Goal: Task Accomplishment & Management: Manage account settings

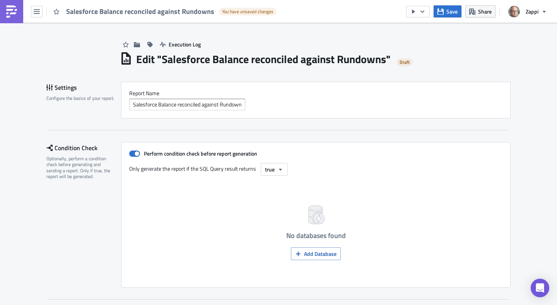
scroll to position [24, 0]
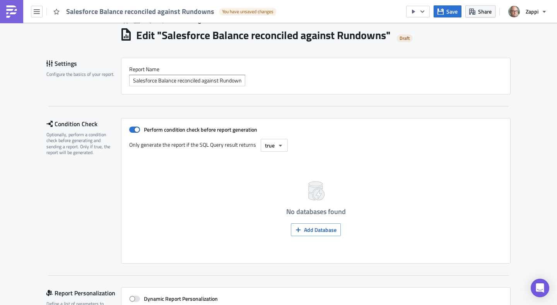
click at [301, 47] on div "Execution Log Edit " Salesforce Balance reconciled against Rundowns " Draft Set…" at bounding box center [278, 291] width 464 height 584
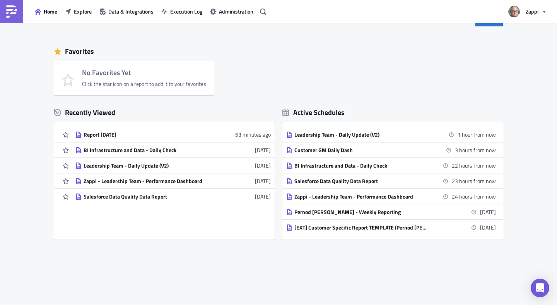
click at [127, 204] on div "Report 2025-09-11 53 minutes ago BI Infrastructure and Data - Daily Check 2 day…" at bounding box center [164, 181] width 220 height 108
click at [136, 196] on div "Salesforce Data Quality Data Report" at bounding box center [150, 196] width 135 height 7
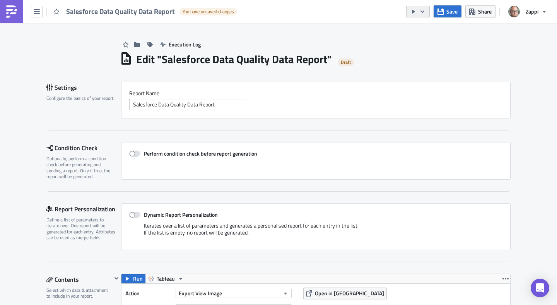
click at [425, 14] on icon "button" at bounding box center [422, 12] width 6 height 6
click at [427, 29] on div "Send Just to Me" at bounding box center [441, 31] width 60 height 8
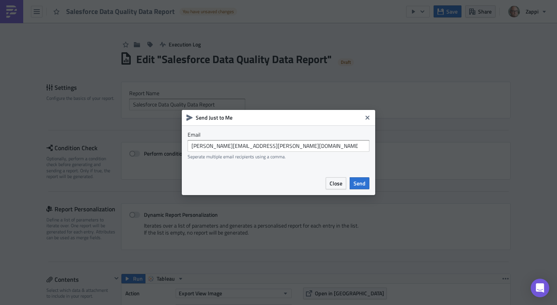
click at [363, 190] on div "Close Send" at bounding box center [278, 183] width 193 height 24
click at [363, 184] on span "Send" at bounding box center [359, 183] width 12 height 8
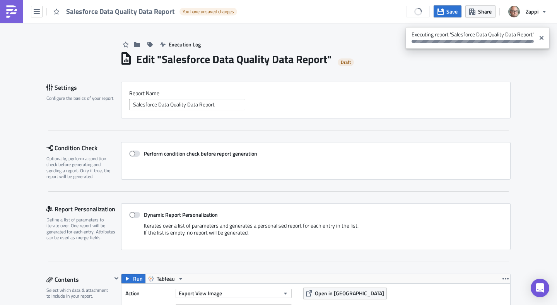
click at [324, 10] on div "Salesforce Data Quality Data Report You have unsaved changes Save Share Zappi" at bounding box center [278, 11] width 557 height 23
click at [36, 10] on icon "button" at bounding box center [37, 12] width 6 height 6
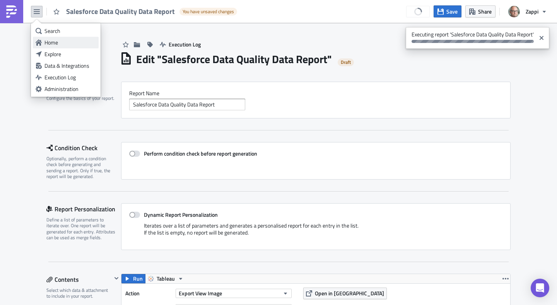
click at [46, 39] on div "Home" at bounding box center [69, 43] width 51 height 8
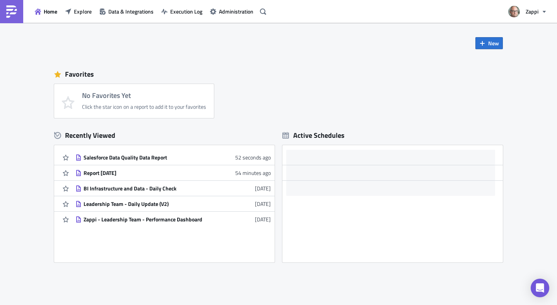
scroll to position [2, 0]
click at [293, 83] on div "Favorites No Favorites Yet Click the star icon on a report to add it to your fa…" at bounding box center [278, 90] width 448 height 53
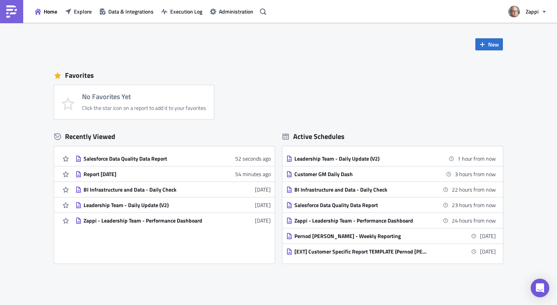
scroll to position [0, 0]
click at [480, 44] on icon "button" at bounding box center [482, 44] width 5 height 5
click at [489, 61] on div "Report" at bounding box center [511, 64] width 51 height 8
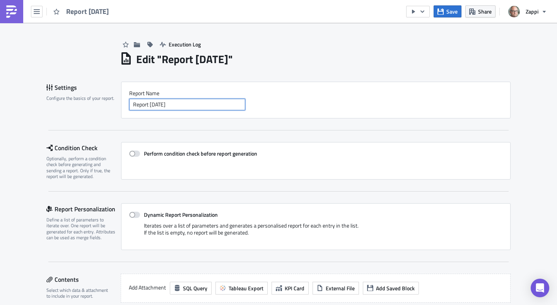
click at [191, 104] on input "Report 2025-09-11" at bounding box center [187, 105] width 116 height 12
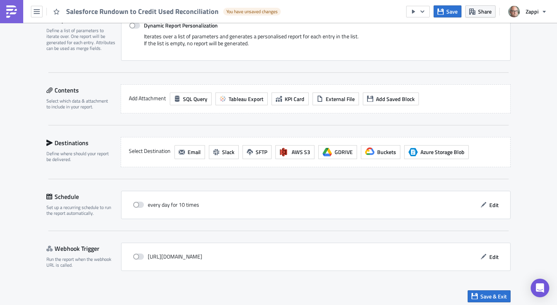
scroll to position [190, 0]
type input "Salesforce Rundown to Credit Used Reconciliation"
click at [237, 97] on span "Tableau Export" at bounding box center [245, 98] width 35 height 8
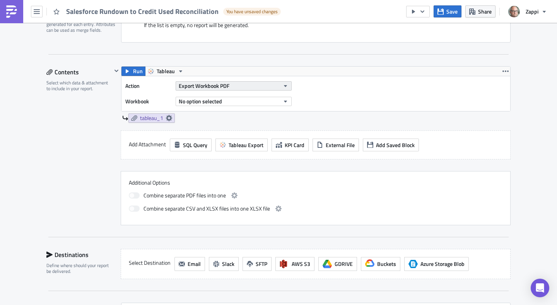
scroll to position [206, 0]
click at [243, 88] on button "Export Workbook PDF" at bounding box center [233, 86] width 116 height 9
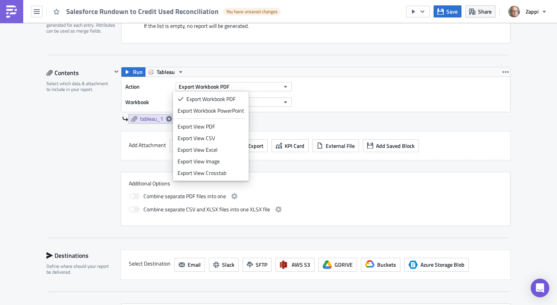
click at [272, 55] on div at bounding box center [278, 55] width 460 height 0
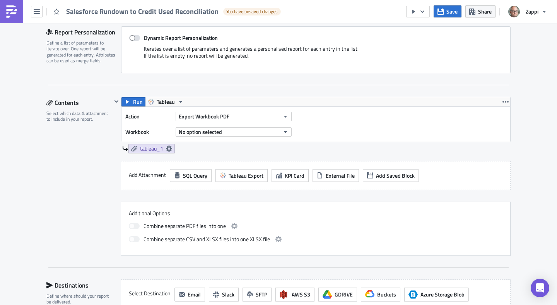
scroll to position [176, 0]
click at [161, 100] on span "Tableau" at bounding box center [166, 102] width 18 height 9
click at [175, 114] on div "Tableau" at bounding box center [182, 115] width 55 height 8
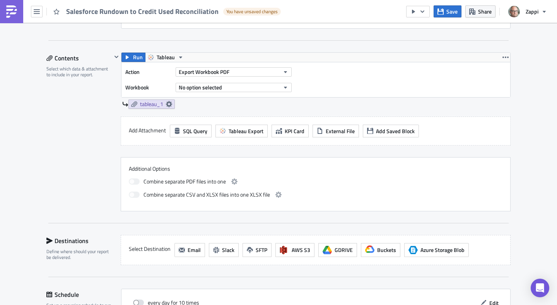
scroll to position [213, 0]
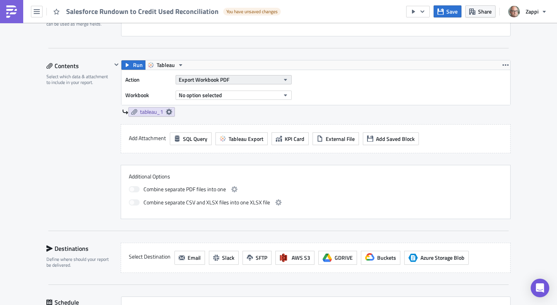
click at [218, 81] on span "Export Workbook PDF" at bounding box center [204, 79] width 51 height 8
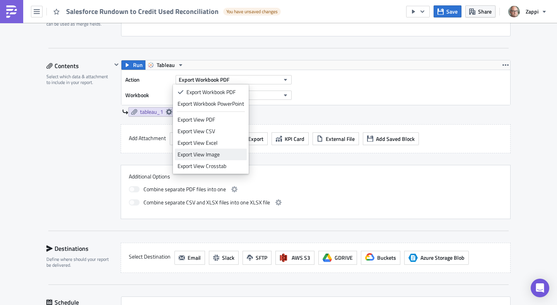
click at [229, 152] on div "Export View Image" at bounding box center [210, 154] width 66 height 8
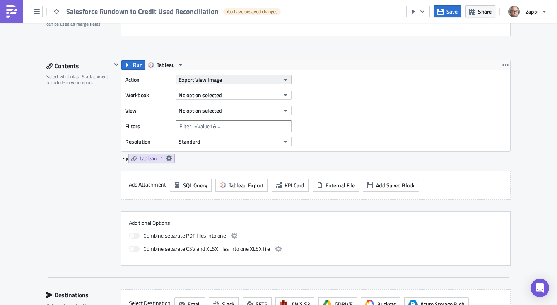
click at [242, 82] on button "Export View Image" at bounding box center [233, 79] width 116 height 9
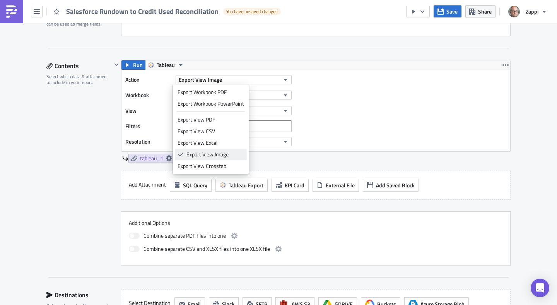
click at [231, 152] on div "Export View Image" at bounding box center [215, 154] width 58 height 8
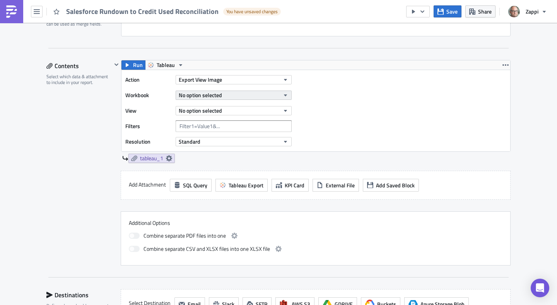
click at [241, 95] on button "No option selected" at bounding box center [233, 94] width 116 height 9
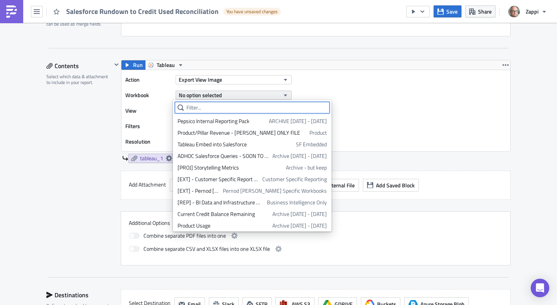
type input "s"
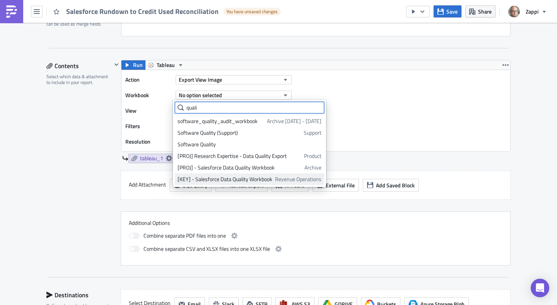
type input "quali"
click at [247, 177] on div "[KEY] - Salesforce Data Quality Workbook" at bounding box center [224, 179] width 95 height 8
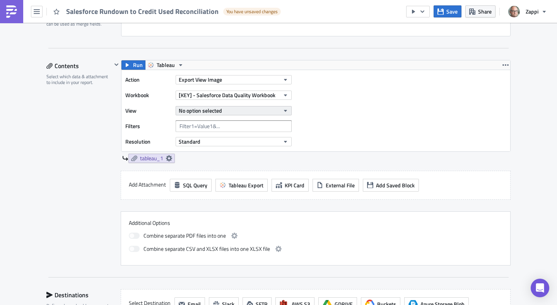
click at [223, 111] on button "No option selected" at bounding box center [233, 110] width 116 height 9
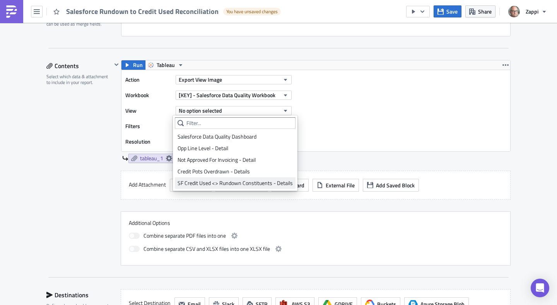
click at [247, 179] on div "SF Credit Used <> Rundown Constituents - Details" at bounding box center [234, 183] width 115 height 8
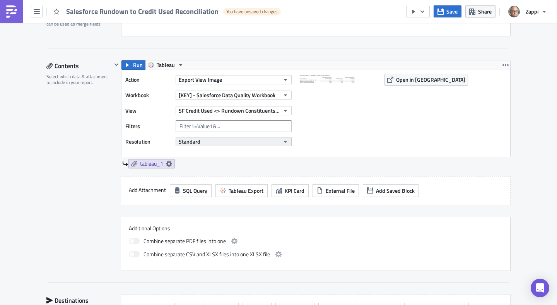
click at [242, 141] on button "Standard" at bounding box center [233, 141] width 116 height 9
click at [242, 142] on button "Standard" at bounding box center [233, 141] width 116 height 9
click at [329, 142] on img at bounding box center [337, 112] width 77 height 77
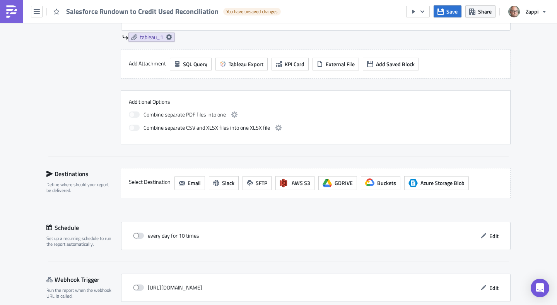
scroll to position [341, 0]
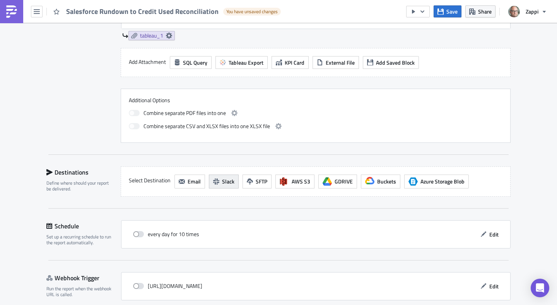
click at [222, 182] on span "Slack" at bounding box center [228, 181] width 12 height 8
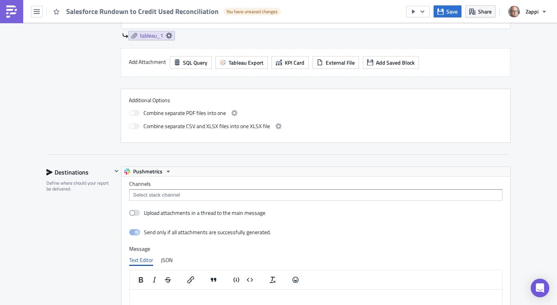
scroll to position [0, 0]
click at [244, 187] on div "Channels" at bounding box center [315, 190] width 373 height 20
click at [243, 195] on input at bounding box center [315, 195] width 368 height 8
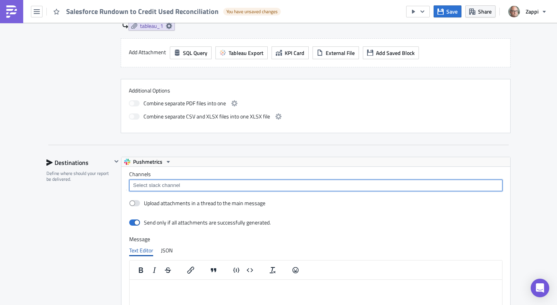
scroll to position [353, 0]
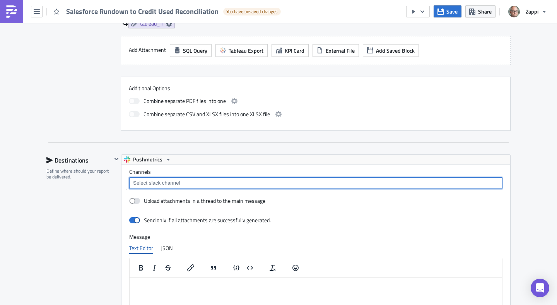
paste input "credit-management-alerts-ledger-check"
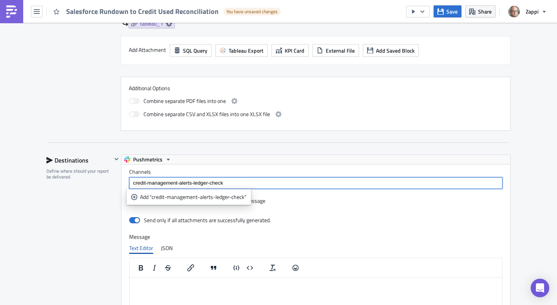
click at [257, 181] on input "credit-management-alerts-ledger-check" at bounding box center [315, 183] width 368 height 8
type input "credit-management-alerts-ledger-check"
click at [218, 198] on div "Add "credit-management-alerts-ledger-check"" at bounding box center [193, 197] width 106 height 8
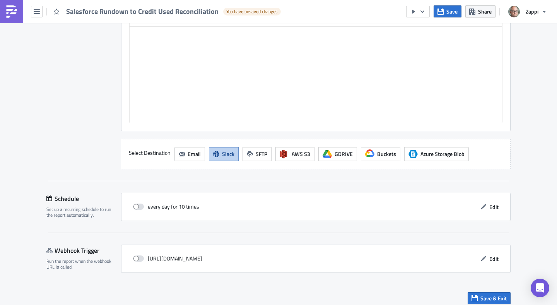
scroll to position [610, 0]
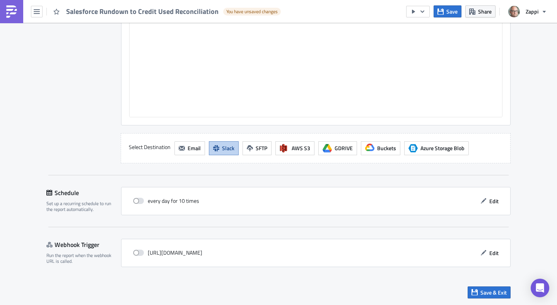
click at [295, 205] on div "every day for 10 times Edit" at bounding box center [315, 201] width 373 height 12
click at [489, 203] on span "Edit" at bounding box center [493, 201] width 9 height 8
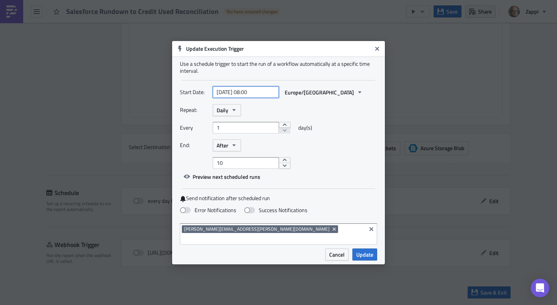
select select "8"
select select "2025"
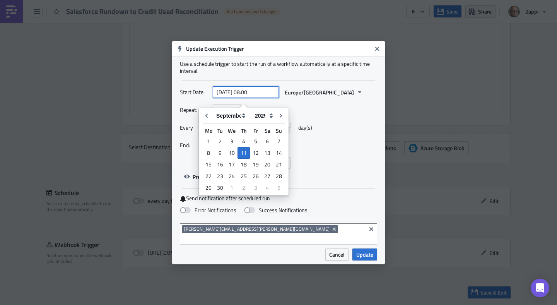
click at [267, 98] on input "2025-09-11 08:00" at bounding box center [246, 92] width 66 height 12
click at [357, 126] on div "Repeat: Daily Every 1 day(s) End: After 10" at bounding box center [278, 136] width 197 height 65
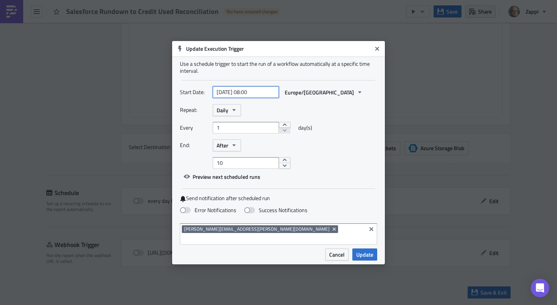
select select "8"
select select "2025"
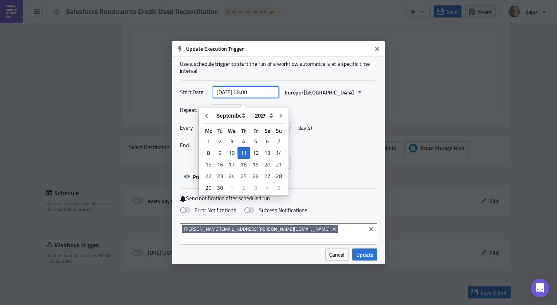
click at [252, 97] on input "2025-09-11 08:00" at bounding box center [246, 92] width 66 height 12
click at [263, 97] on input "2025-09-11 09:00" at bounding box center [246, 92] width 66 height 12
type input "2025-09-11 09:30"
click at [353, 137] on div "Every 1 day(s)" at bounding box center [278, 130] width 197 height 17
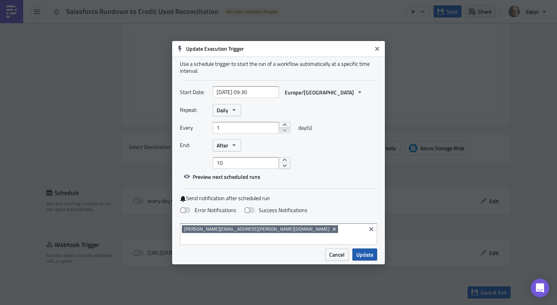
click at [366, 250] on span "Update" at bounding box center [364, 254] width 17 height 8
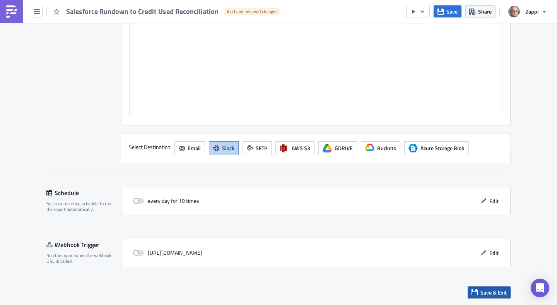
click at [498, 293] on span "Save & Exit" at bounding box center [493, 292] width 26 height 8
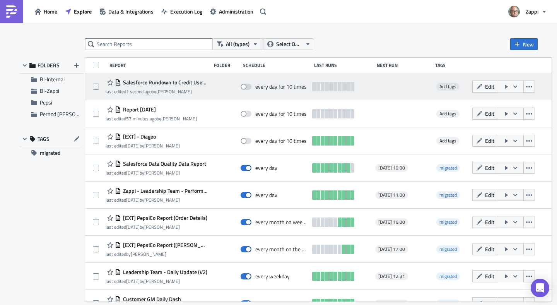
click at [518, 87] on icon "button" at bounding box center [515, 86] width 6 height 6
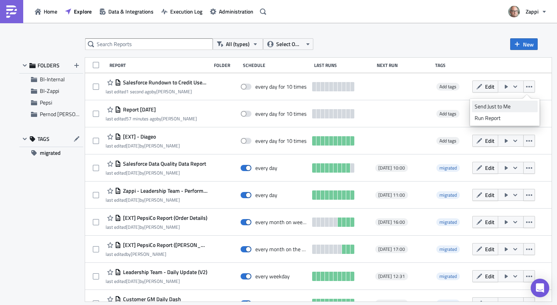
click at [507, 105] on div "Send Just to Me" at bounding box center [504, 106] width 60 height 8
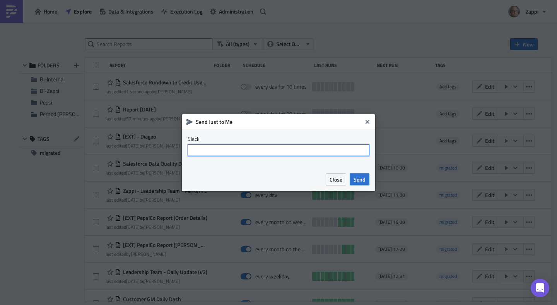
click at [322, 146] on input "text" at bounding box center [278, 150] width 182 height 12
type input "b"
type input "bob higson"
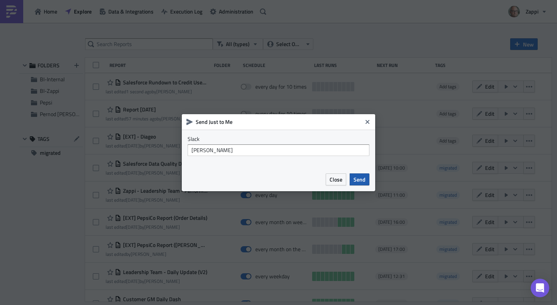
click at [363, 179] on span "Send" at bounding box center [359, 179] width 12 height 8
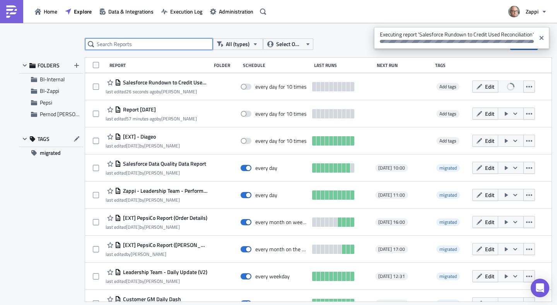
click at [170, 40] on input "text" at bounding box center [149, 44] width 128 height 12
type input "quality"
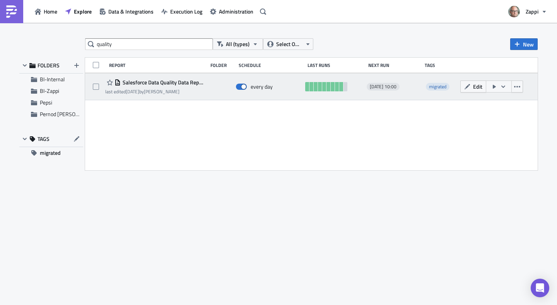
click at [499, 84] on button "button" at bounding box center [498, 86] width 26 height 12
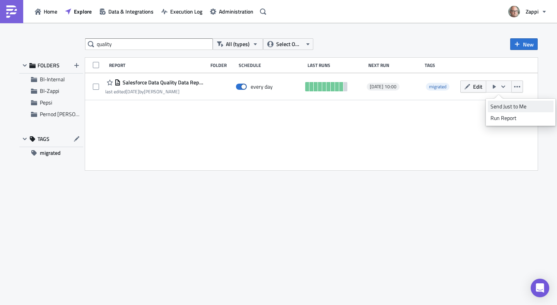
click at [500, 103] on div "Send Just to Me" at bounding box center [520, 106] width 60 height 8
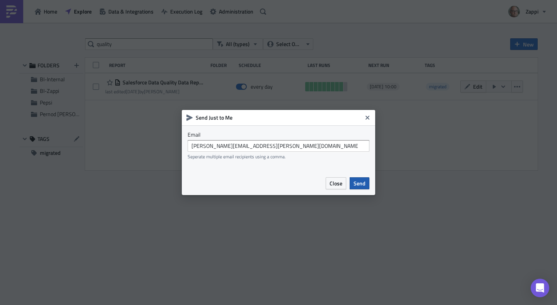
click at [365, 184] on span "Send" at bounding box center [359, 183] width 12 height 8
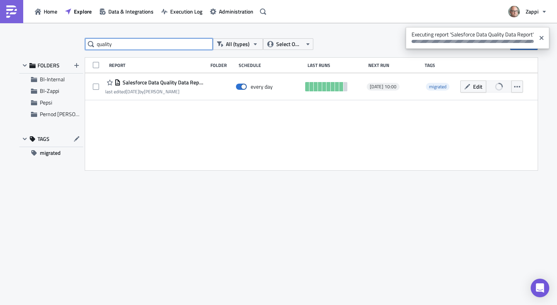
click at [168, 49] on input "quality" at bounding box center [149, 44] width 128 height 12
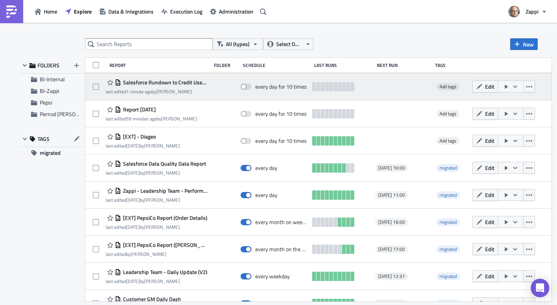
click at [523, 85] on button "button" at bounding box center [510, 86] width 26 height 12
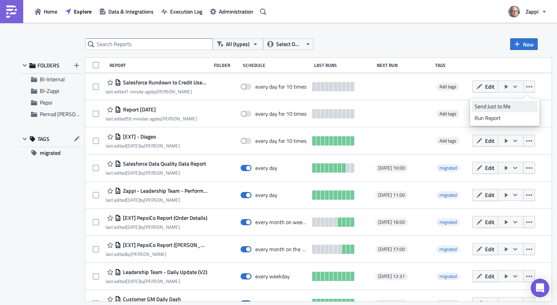
click at [512, 102] on div "Send Just to Me" at bounding box center [504, 106] width 60 height 8
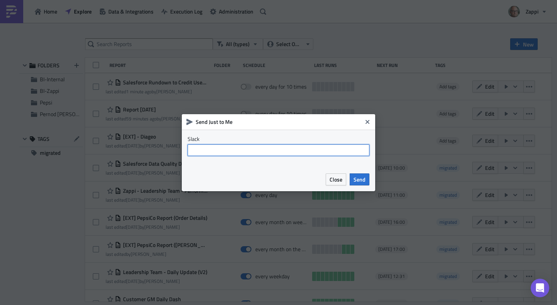
click at [327, 150] on input "text" at bounding box center [278, 150] width 182 height 12
type input "business_intelligence_internal"
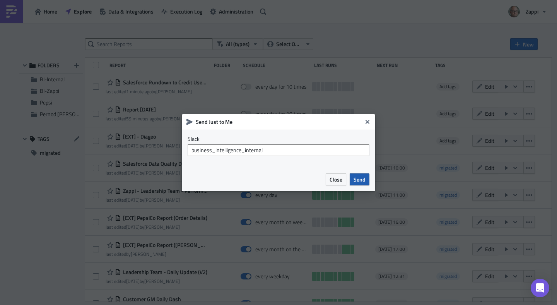
click at [366, 179] on button "Send" at bounding box center [359, 179] width 20 height 12
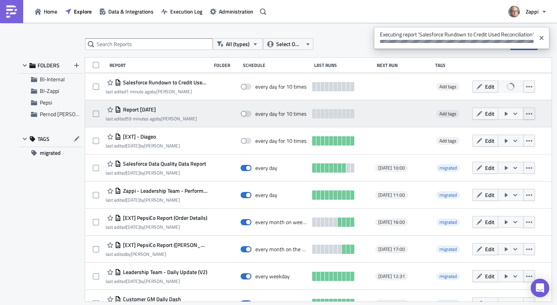
click at [532, 114] on icon "button" at bounding box center [529, 114] width 6 height 6
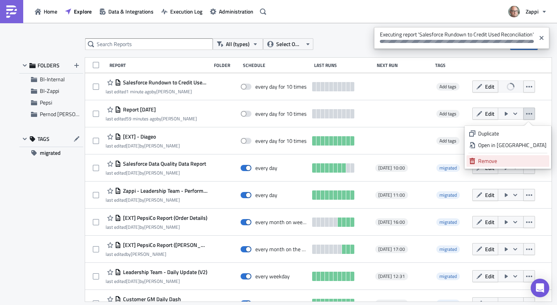
click at [509, 158] on div "Remove" at bounding box center [512, 161] width 68 height 8
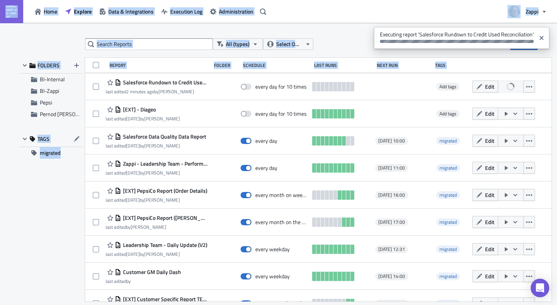
drag, startPoint x: 429, startPoint y: 29, endPoint x: 417, endPoint y: 16, distance: 17.0
click at [417, 16] on body "Home Explore Data & Integrations Execution Log Administration Zappi All (types)…" at bounding box center [278, 153] width 557 height 306
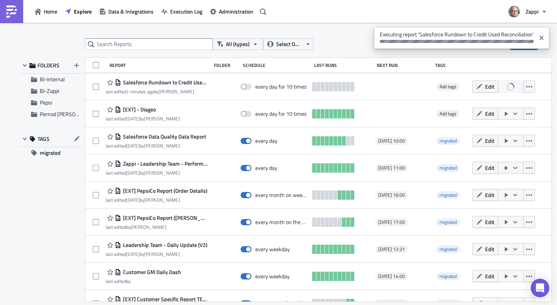
click at [344, 23] on div "All (types) Select Owner New FOLDERS BI-Internal BI-Zappi Pepsi Pernod Ricard T…" at bounding box center [278, 164] width 557 height 283
click at [187, 11] on span "Execution Log" at bounding box center [186, 11] width 32 height 8
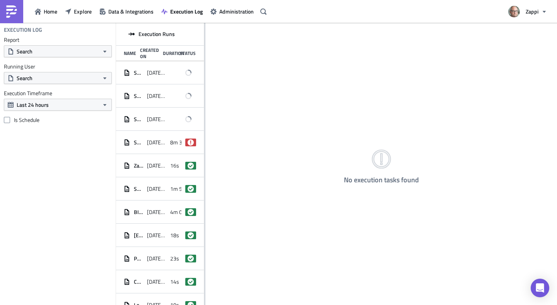
click at [204, 97] on div "Execution Runs Name Created On Duration Status Salesforce Rundown to Credit Use…" at bounding box center [160, 164] width 88 height 283
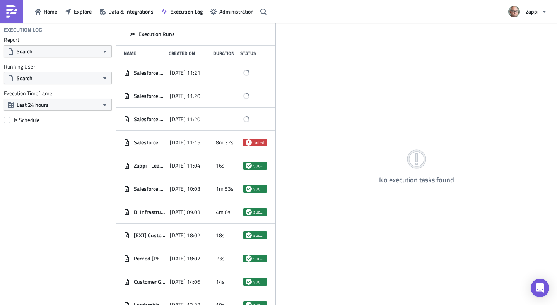
drag, startPoint x: 204, startPoint y: 97, endPoint x: 335, endPoint y: 99, distance: 131.0
click at [276, 99] on div at bounding box center [275, 164] width 1 height 283
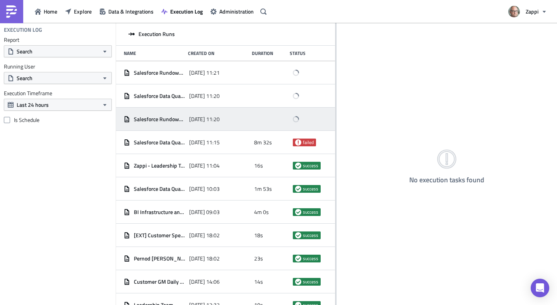
click at [254, 117] on div at bounding box center [271, 119] width 34 height 14
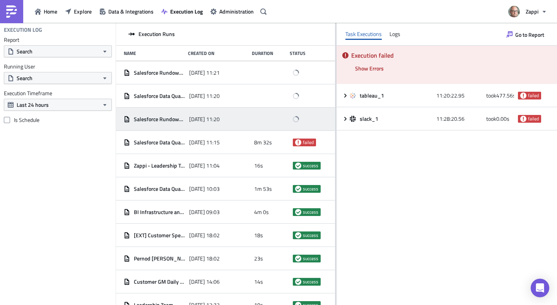
click at [411, 142] on div "Execution failed Show Errors 2025-09-11 11:28:20.48 FAIL signal raised: FAIL("T…" at bounding box center [446, 175] width 220 height 259
click at [375, 70] on span "Show Errors" at bounding box center [369, 68] width 29 height 8
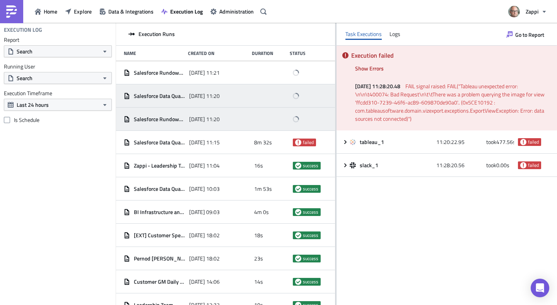
click at [296, 103] on div "Salesforce Data Quality Data Report 2025-09-11 11:20" at bounding box center [225, 95] width 219 height 23
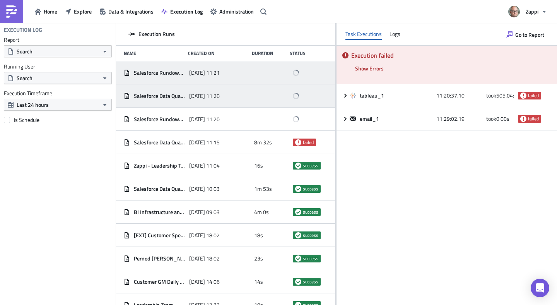
click at [294, 80] on div "Salesforce Rundown to Credit Used Reconciliation 2025-09-11 11:21" at bounding box center [225, 72] width 219 height 23
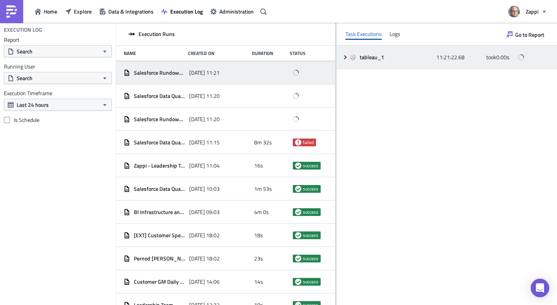
click at [346, 56] on icon at bounding box center [345, 57] width 6 height 6
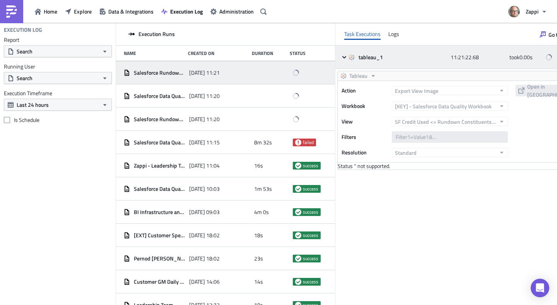
click at [509, 56] on div "took 0.00 s" at bounding box center [525, 57] width 33 height 14
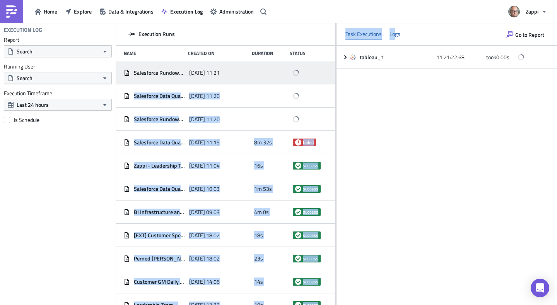
drag, startPoint x: 305, startPoint y: 80, endPoint x: 393, endPoint y: 36, distance: 98.7
click at [393, 36] on div "Execution Runs Name Created On Duration Status Salesforce Rundown to Credit Use…" at bounding box center [336, 164] width 441 height 283
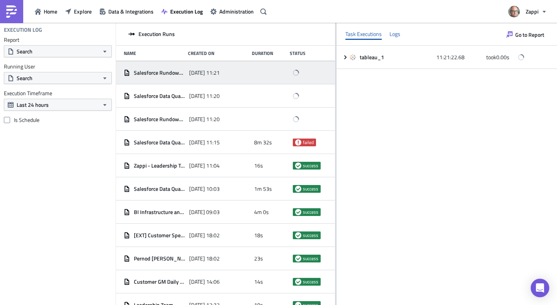
click at [393, 36] on div "Logs" at bounding box center [394, 34] width 11 height 12
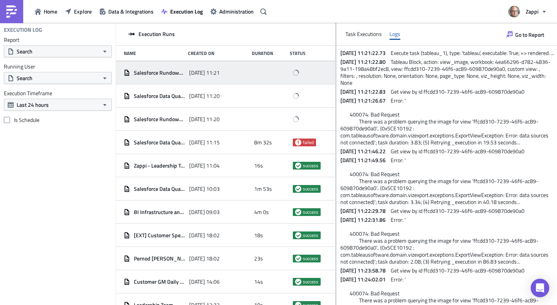
click at [155, 33] on span "Execution Runs" at bounding box center [156, 34] width 36 height 7
click at [42, 8] on button "Home" at bounding box center [46, 11] width 30 height 12
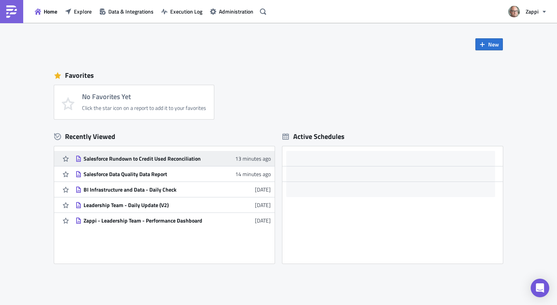
click at [184, 155] on div "Salesforce Rundown to Credit Used Reconciliation" at bounding box center [150, 158] width 135 height 7
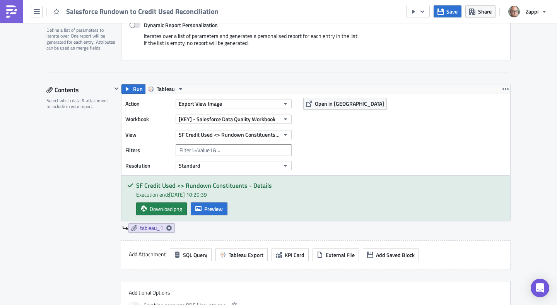
scroll to position [189, 0]
click at [422, 13] on icon "button" at bounding box center [422, 12] width 6 height 6
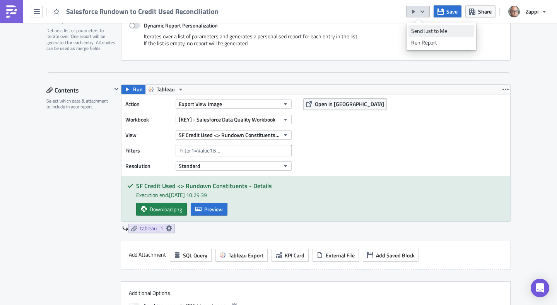
click at [428, 31] on div "Send Just to Me" at bounding box center [441, 31] width 60 height 8
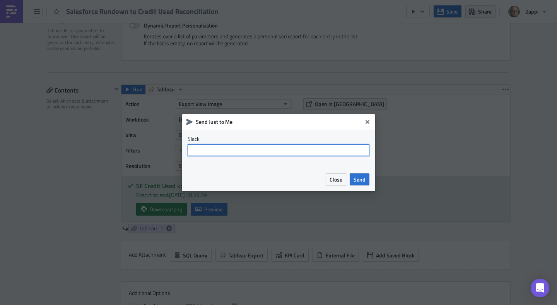
click at [346, 150] on input "text" at bounding box center [278, 150] width 182 height 12
type input "[PERSON_NAME]"
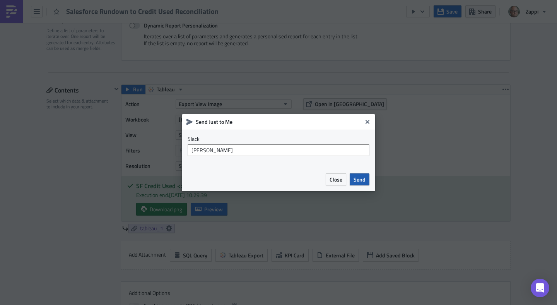
click at [363, 177] on span "Send" at bounding box center [359, 179] width 12 height 8
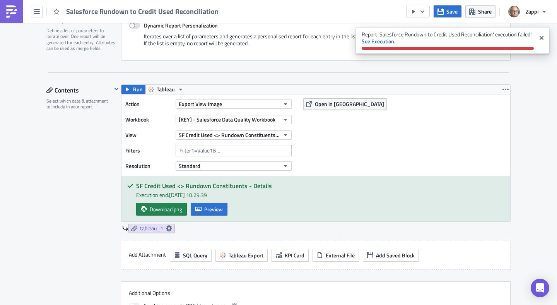
click at [368, 44] on strong "See Execution." at bounding box center [378, 41] width 34 height 8
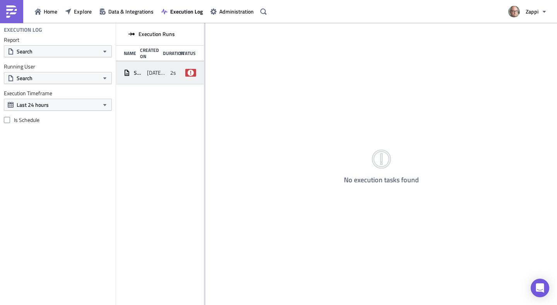
click at [164, 72] on span "[DATE] 11:29" at bounding box center [156, 72] width 19 height 7
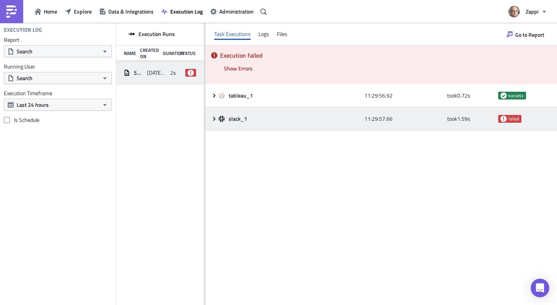
click at [298, 116] on div "slack_1" at bounding box center [289, 118] width 142 height 7
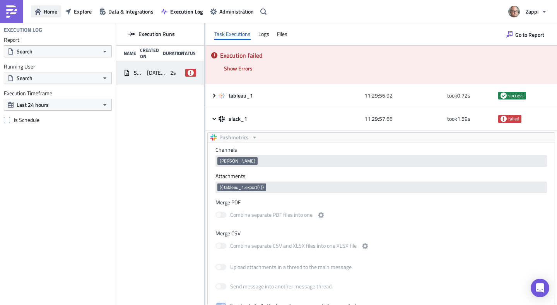
click at [46, 9] on span "Home" at bounding box center [51, 11] width 14 height 8
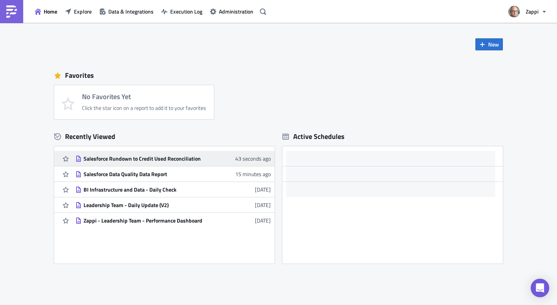
click at [198, 157] on div "Salesforce Rundown to Credit Used Reconciliation" at bounding box center [150, 158] width 135 height 7
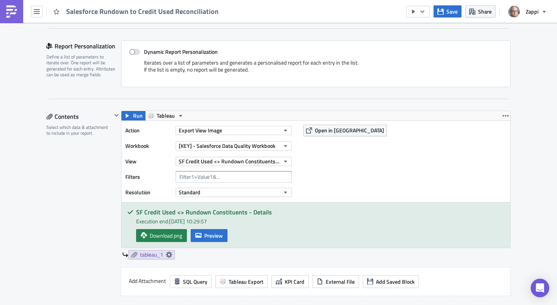
scroll to position [167, 0]
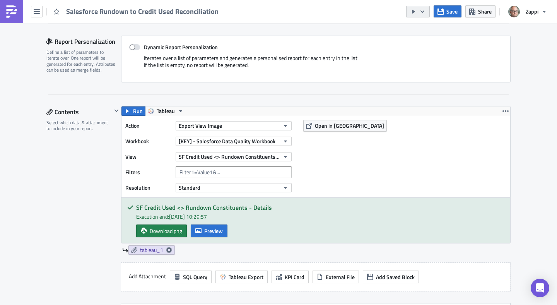
click at [421, 9] on icon "button" at bounding box center [422, 12] width 6 height 6
click at [423, 29] on div "Send Just to Me" at bounding box center [441, 31] width 60 height 8
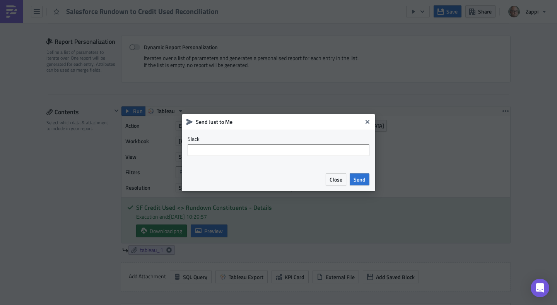
click at [248, 155] on div "Slack" at bounding box center [278, 148] width 193 height 38
click at [251, 153] on input "text" at bounding box center [278, 150] width 182 height 12
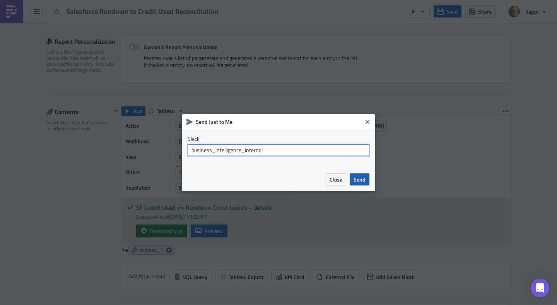
type input "business_intelligence_internal"
click at [355, 176] on span "Send" at bounding box center [359, 179] width 12 height 8
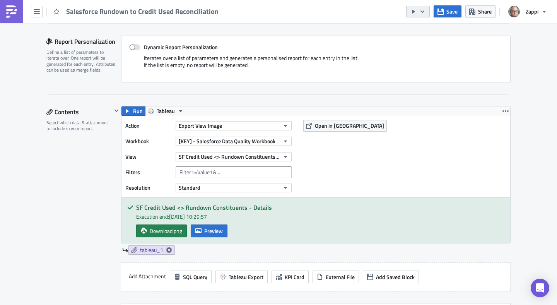
click at [419, 10] on icon "button" at bounding box center [422, 12] width 6 height 6
click at [428, 40] on div "Run Report" at bounding box center [441, 43] width 60 height 8
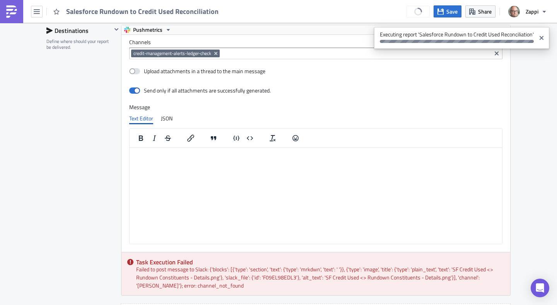
scroll to position [521, 0]
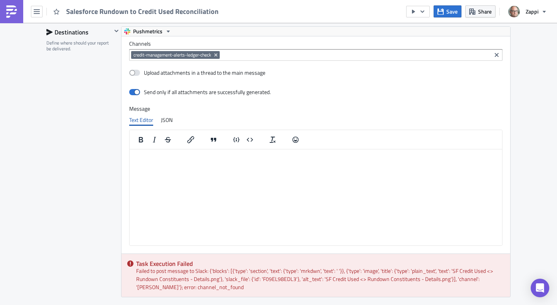
click at [64, 102] on div "Destinations Define where should your report be delivered." at bounding box center [78, 180] width 65 height 308
click at [68, 105] on div "Destinations Define where should your report be delivered." at bounding box center [78, 180] width 65 height 308
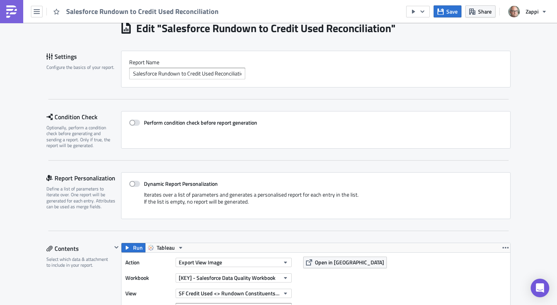
scroll to position [0, 0]
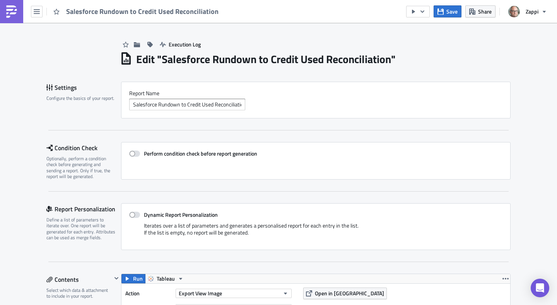
click at [434, 50] on div "Execution Log" at bounding box center [315, 36] width 390 height 27
click at [39, 9] on icon "button" at bounding box center [37, 12] width 6 height 6
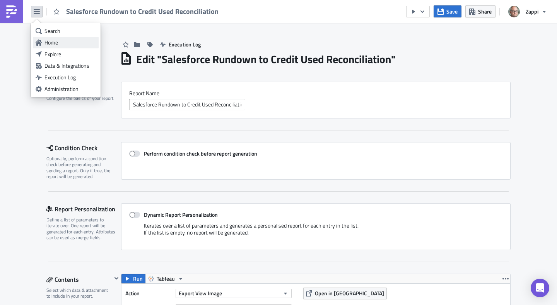
click at [43, 44] on link "Home" at bounding box center [66, 43] width 66 height 12
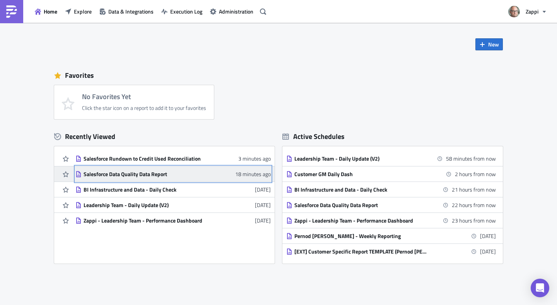
click at [157, 168] on link "Salesforce Data Quality Data Report 18 minutes ago" at bounding box center [172, 173] width 195 height 15
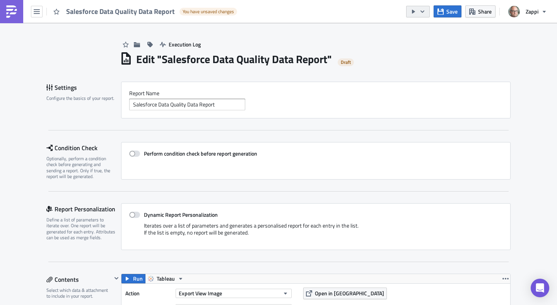
click at [422, 13] on icon "button" at bounding box center [422, 12] width 6 height 6
click at [422, 29] on div "Send Just to Me" at bounding box center [441, 31] width 60 height 8
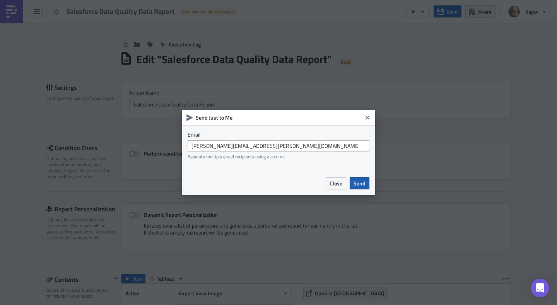
click at [361, 184] on span "Send" at bounding box center [359, 183] width 12 height 8
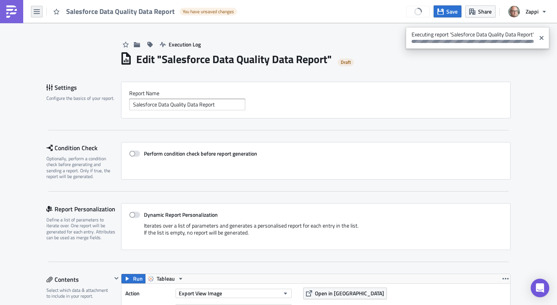
click at [41, 12] on button "button" at bounding box center [37, 12] width 12 height 12
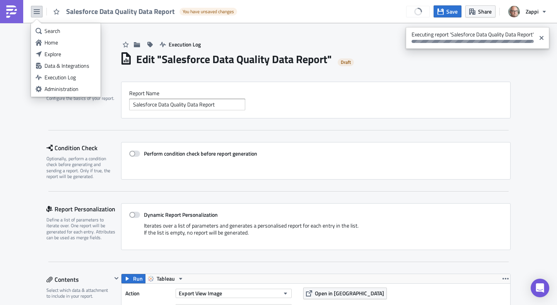
click at [237, 46] on div "Execution Log" at bounding box center [315, 36] width 390 height 27
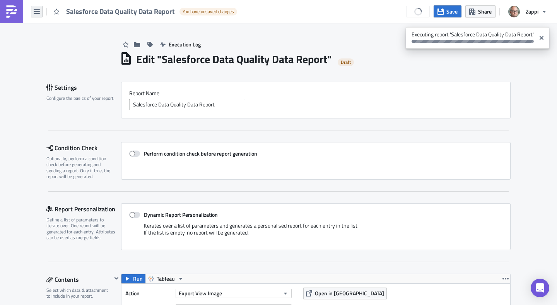
click at [38, 12] on icon "button" at bounding box center [37, 12] width 6 height 6
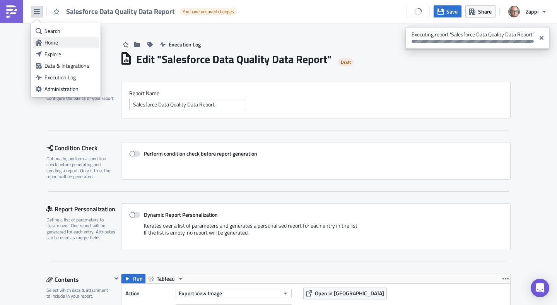
click at [46, 37] on link "Home" at bounding box center [66, 43] width 66 height 12
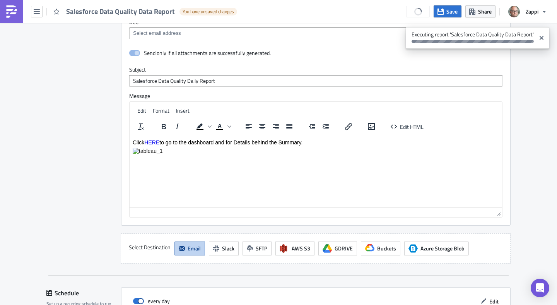
scroll to position [726, 0]
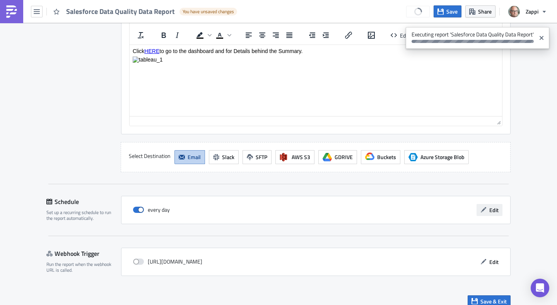
click at [489, 206] on span "Edit" at bounding box center [493, 210] width 9 height 8
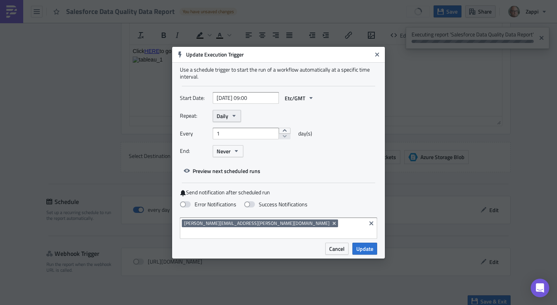
click at [228, 121] on button "Daily" at bounding box center [227, 116] width 28 height 12
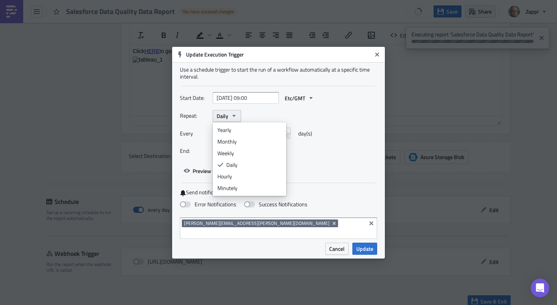
click at [228, 121] on button "Daily" at bounding box center [227, 116] width 28 height 12
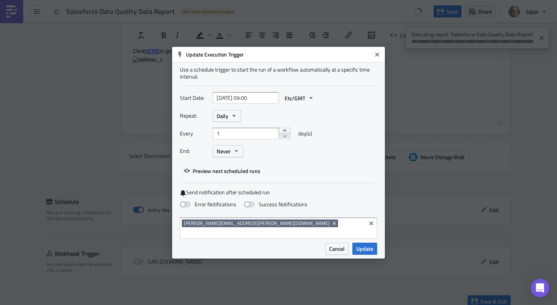
click at [313, 163] on div "Repeat: Daily Every 1 day(s) End: Never" at bounding box center [278, 136] width 197 height 53
click at [227, 120] on span "Daily" at bounding box center [222, 116] width 12 height 8
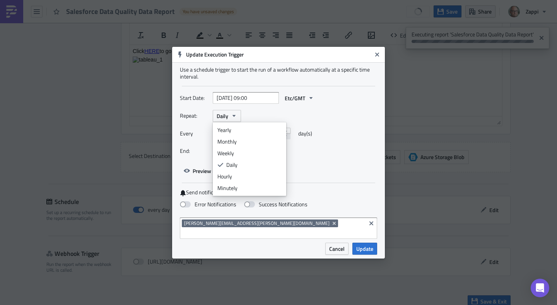
click at [350, 135] on div "Every 1 day(s)" at bounding box center [278, 136] width 197 height 17
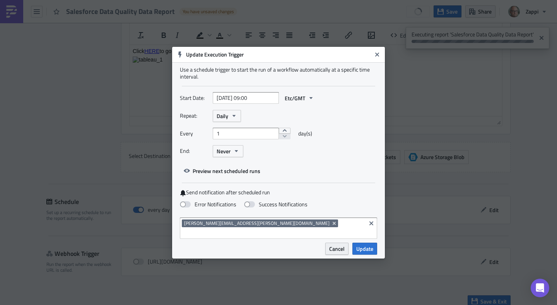
click at [339, 245] on span "Cancel" at bounding box center [336, 248] width 15 height 8
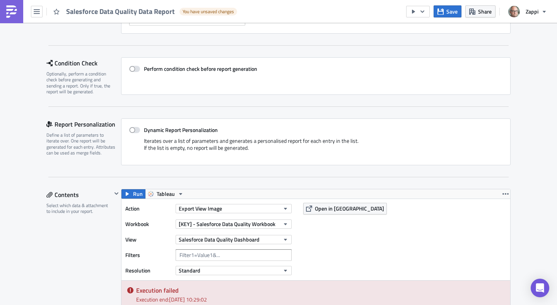
scroll to position [0, 0]
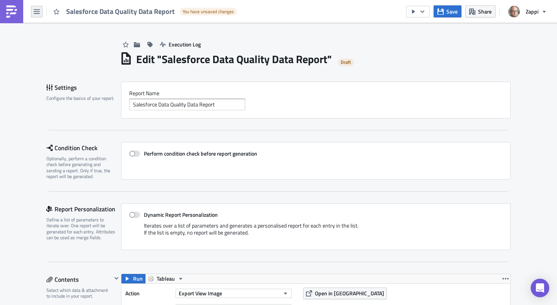
click at [38, 11] on icon "button" at bounding box center [37, 11] width 6 height 5
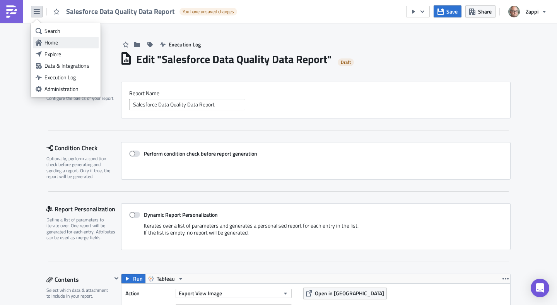
drag, startPoint x: 53, startPoint y: 27, endPoint x: 48, endPoint y: 40, distance: 13.9
click at [48, 40] on ul "Search Home Explore Data & Integrations Execution Log Administration" at bounding box center [66, 59] width 70 height 73
click at [48, 40] on div "Home" at bounding box center [69, 43] width 51 height 8
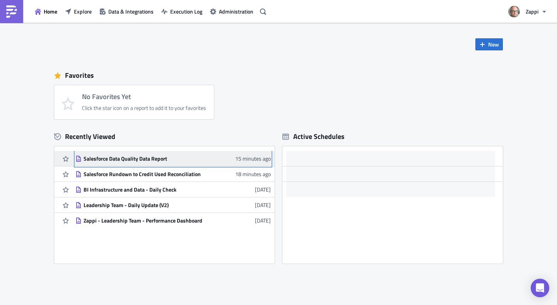
click at [158, 159] on div "Salesforce Data Quality Data Report" at bounding box center [150, 158] width 135 height 7
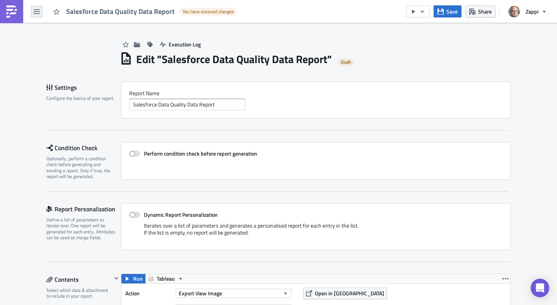
click at [36, 14] on icon "button" at bounding box center [37, 11] width 6 height 5
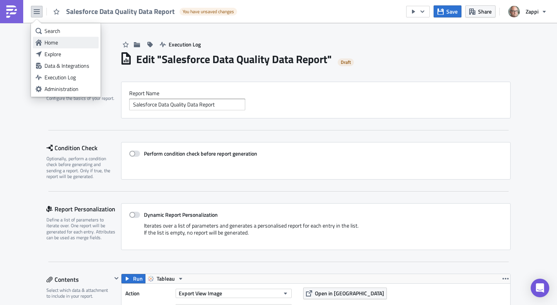
click at [68, 39] on div "Home" at bounding box center [69, 43] width 51 height 8
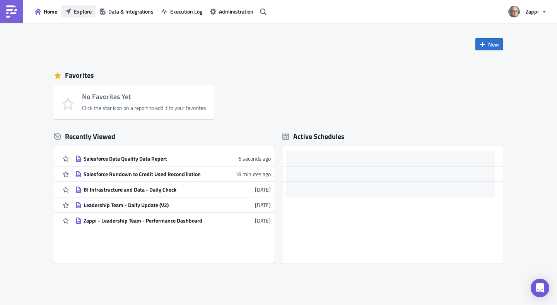
click at [80, 16] on button "Explore" at bounding box center [78, 11] width 34 height 12
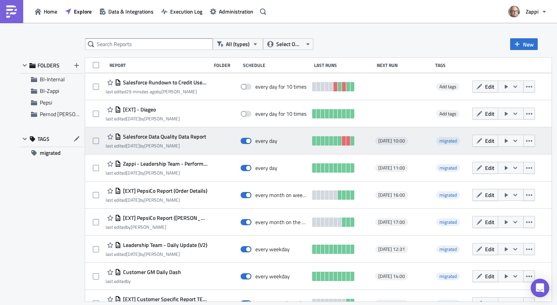
click at [523, 141] on button "button" at bounding box center [510, 140] width 26 height 12
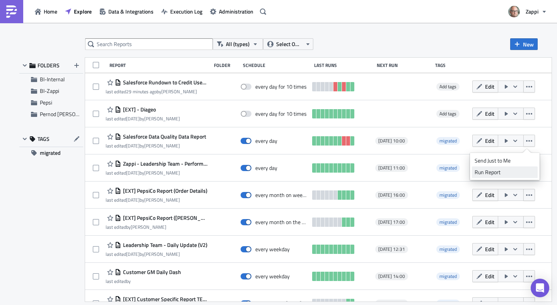
click at [497, 171] on div "Run Report" at bounding box center [504, 172] width 60 height 8
